Goal: Information Seeking & Learning: Find specific fact

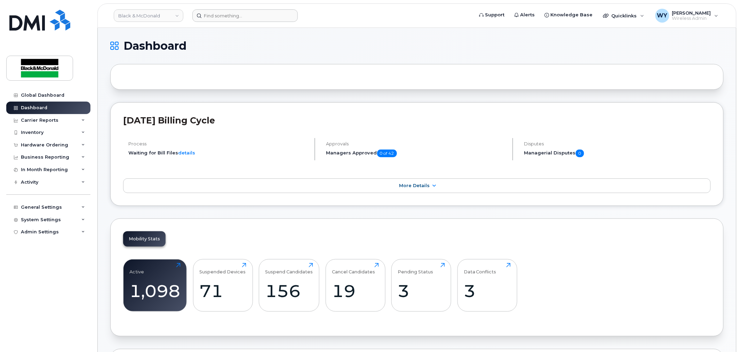
click at [235, 18] on header "Black & [PERSON_NAME] Support Alerts Knowledge Base Quicklinks Suspend / Cancel…" at bounding box center [416, 15] width 639 height 24
click at [235, 18] on input at bounding box center [244, 15] width 105 height 13
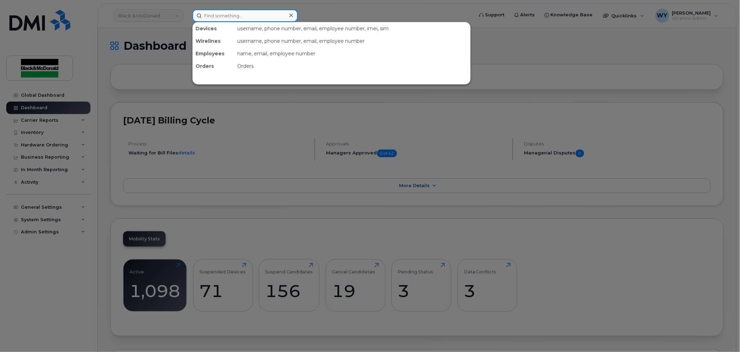
click at [251, 19] on input at bounding box center [244, 15] width 105 height 13
paste input "354906111650628"
type input "354906111650628"
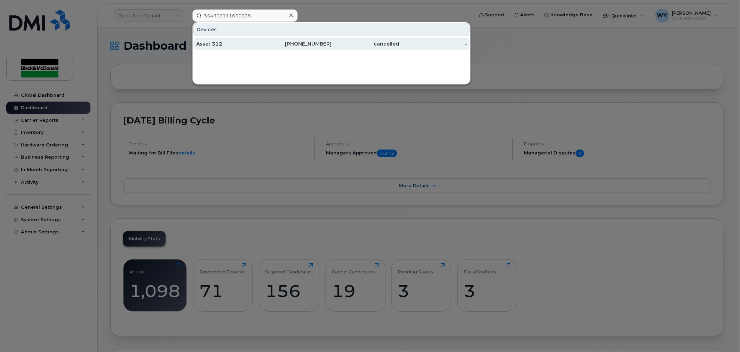
click at [294, 46] on div "416-435-2381" at bounding box center [298, 43] width 68 height 7
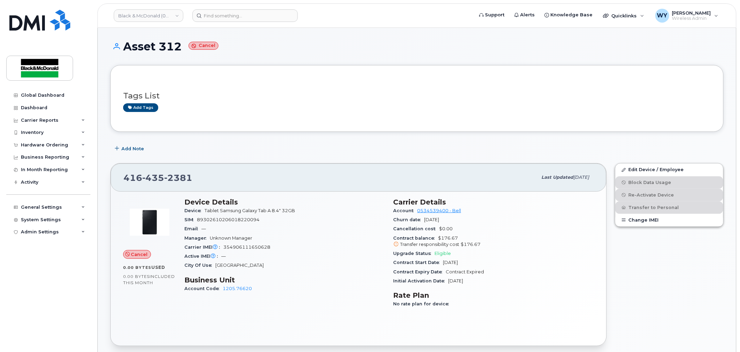
click at [252, 248] on span "354906111650628" at bounding box center [246, 247] width 47 height 5
click at [68, 305] on div "Global Dashboard Dashboard Carrier Reports Monthly Billing Data Daily Data Pool…" at bounding box center [49, 215] width 86 height 253
click at [404, 145] on div "Add Note" at bounding box center [417, 148] width 614 height 13
click at [312, 167] on div "[PHONE_NUMBER] Last updated [DATE]" at bounding box center [359, 178] width 496 height 28
click at [430, 150] on div "Add Note" at bounding box center [417, 148] width 614 height 13
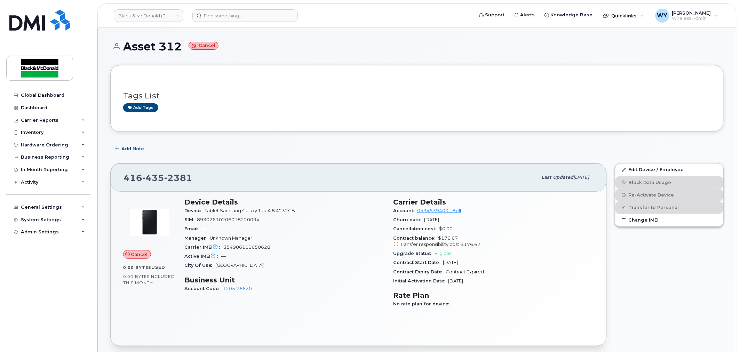
click at [160, 152] on div "Add Note" at bounding box center [417, 148] width 614 height 13
click at [327, 254] on div "Active IMEI Active IMEI is refreshed daily with a delay of up to 48 hours follo…" at bounding box center [284, 256] width 201 height 9
